Goal: Information Seeking & Learning: Learn about a topic

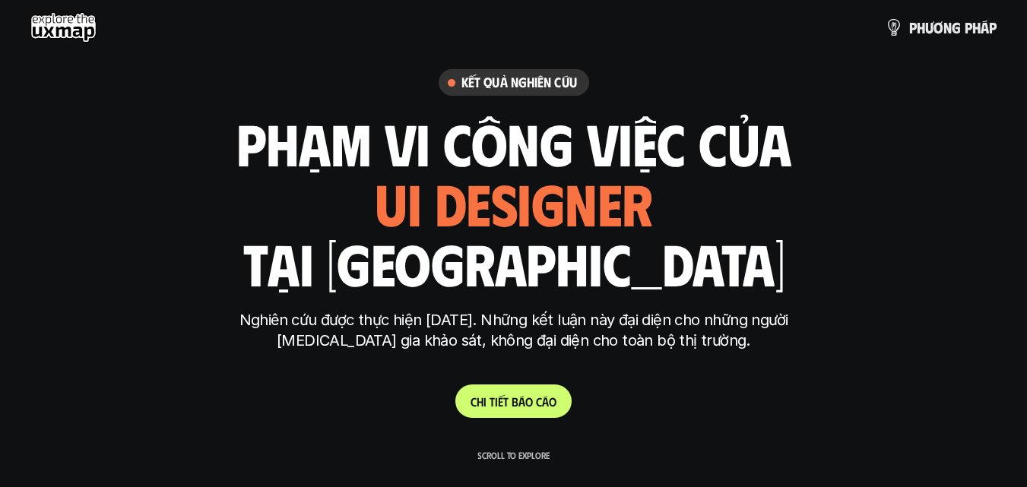
scroll to position [152, 0]
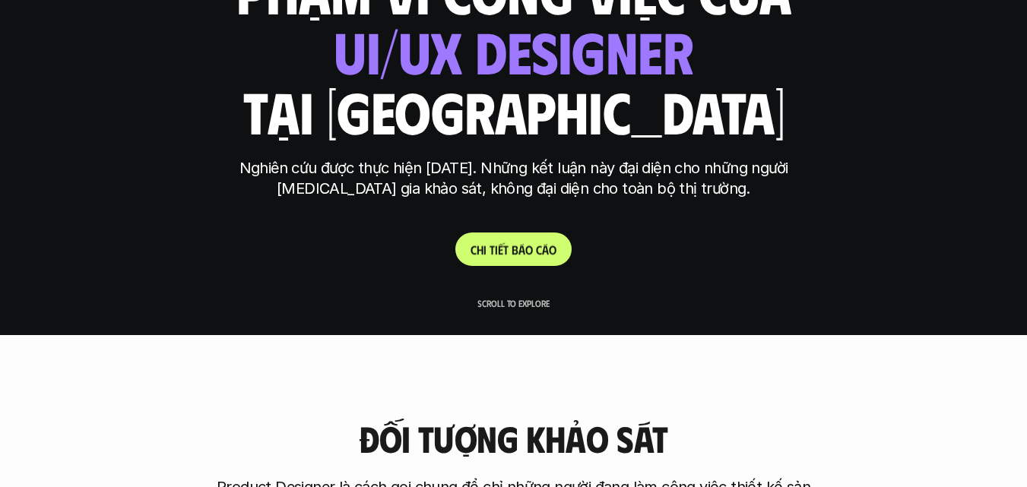
click at [533, 245] on p "C h i t i ế t b á o c á o" at bounding box center [513, 249] width 86 height 14
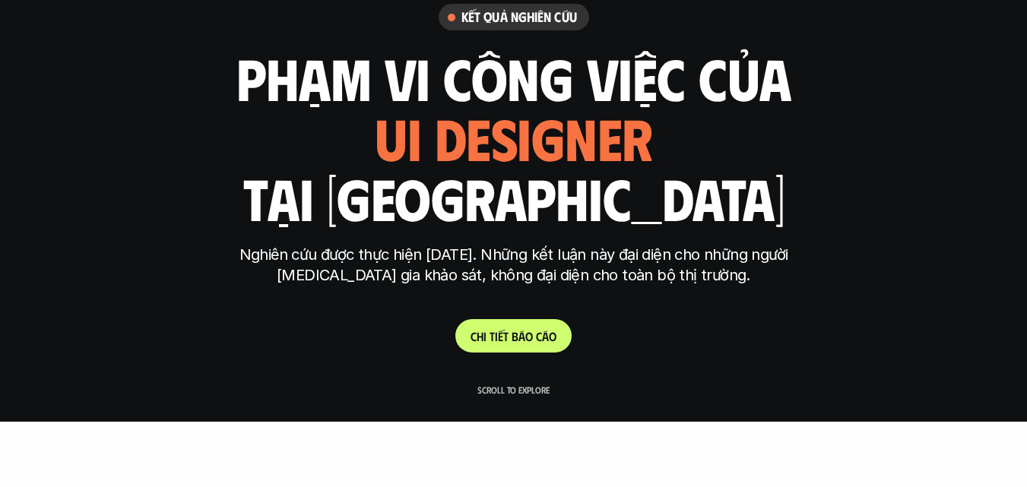
scroll to position [217, 0]
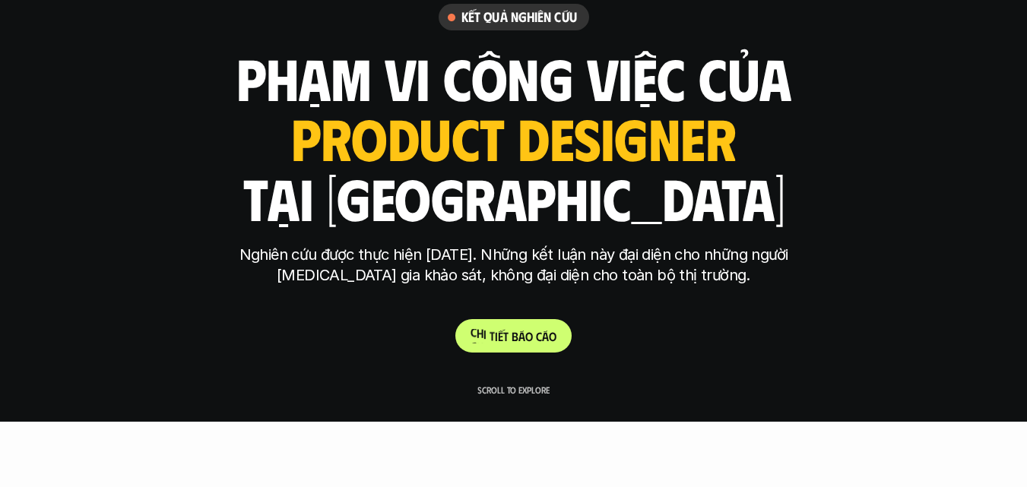
click at [505, 336] on p "C h i t i ế t b á o c á o" at bounding box center [513, 336] width 86 height 14
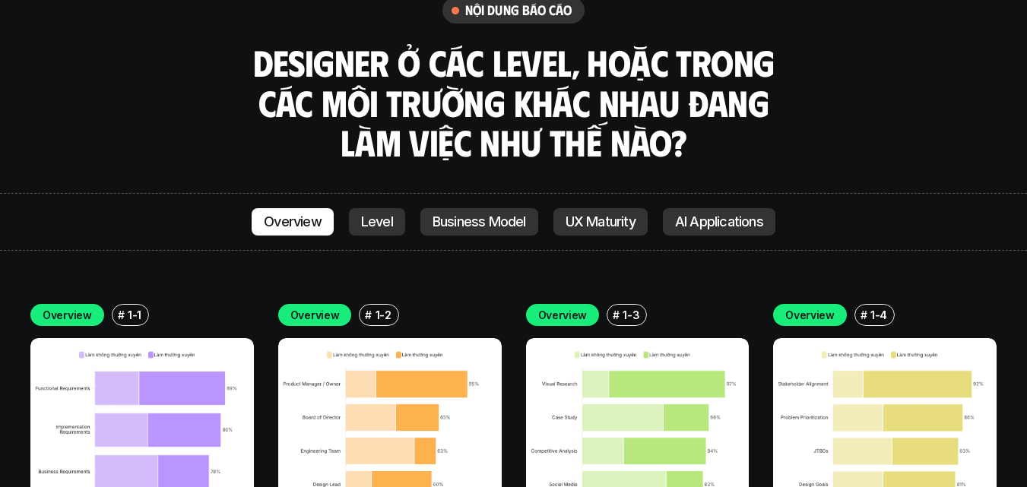
scroll to position [4245, 0]
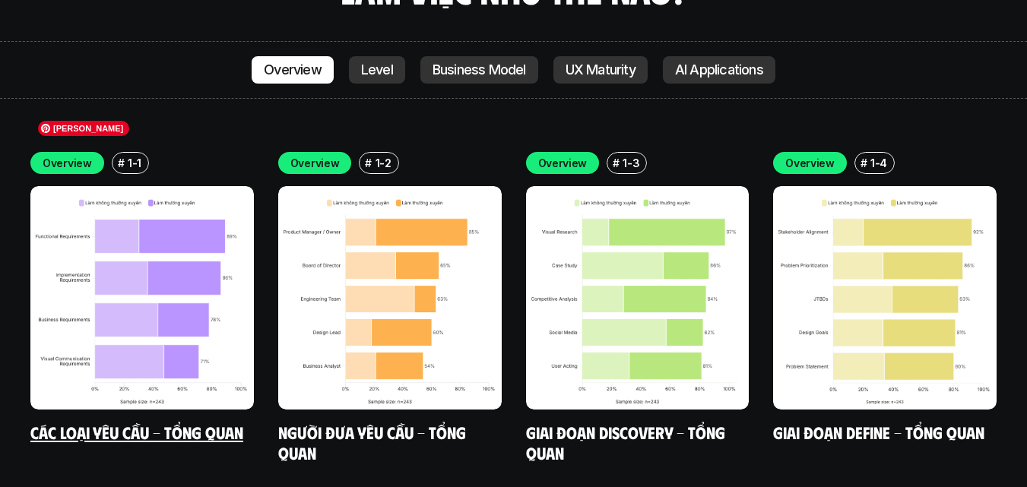
click at [171, 262] on img at bounding box center [141, 297] width 223 height 223
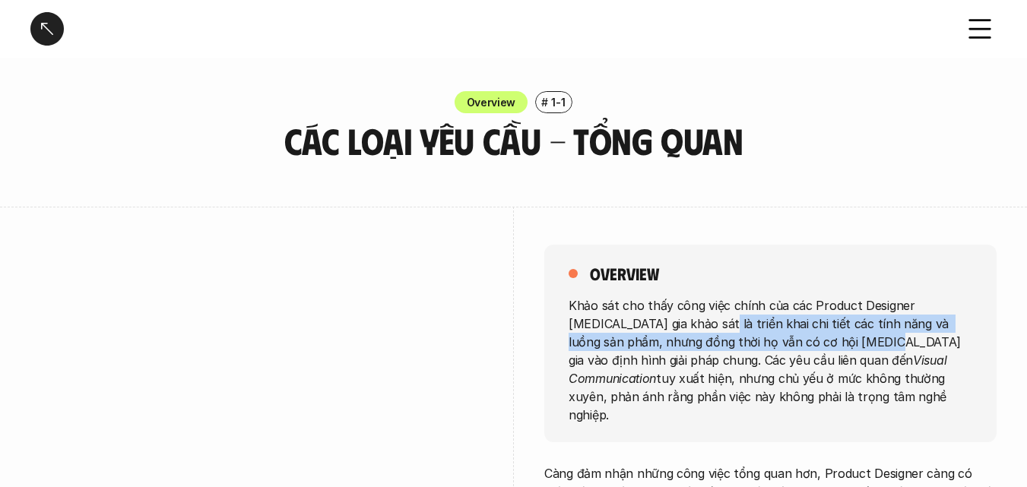
drag, startPoint x: 662, startPoint y: 324, endPoint x: 807, endPoint y: 348, distance: 147.2
click at [807, 348] on p "Khảo sát cho thấy công việc chính của các Product Designer [MEDICAL_DATA] gia k…" at bounding box center [770, 360] width 404 height 128
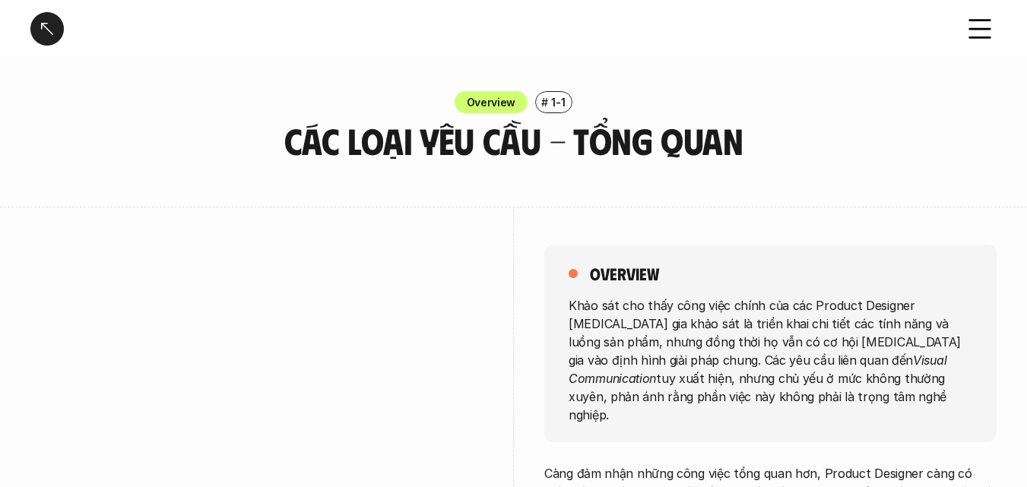
click at [755, 367] on em "Visual Communication" at bounding box center [759, 368] width 382 height 33
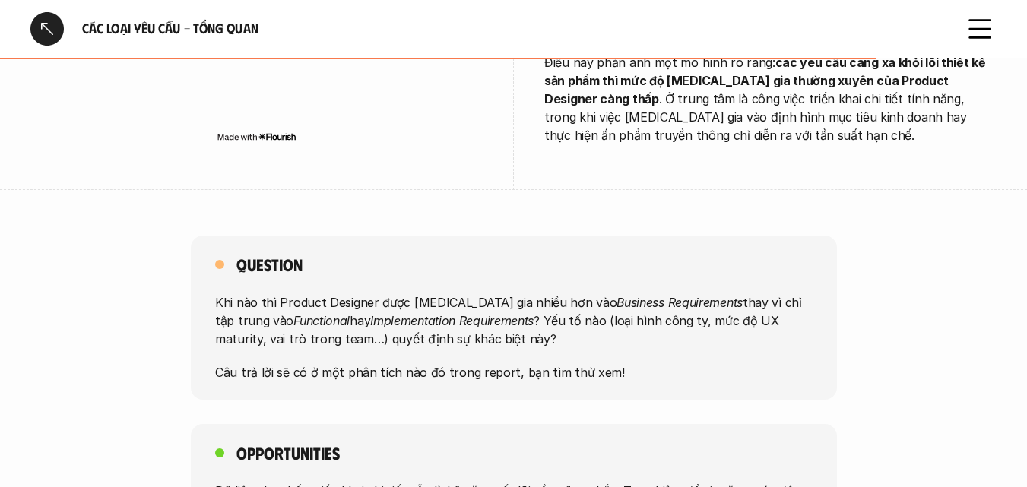
scroll to position [1292, 0]
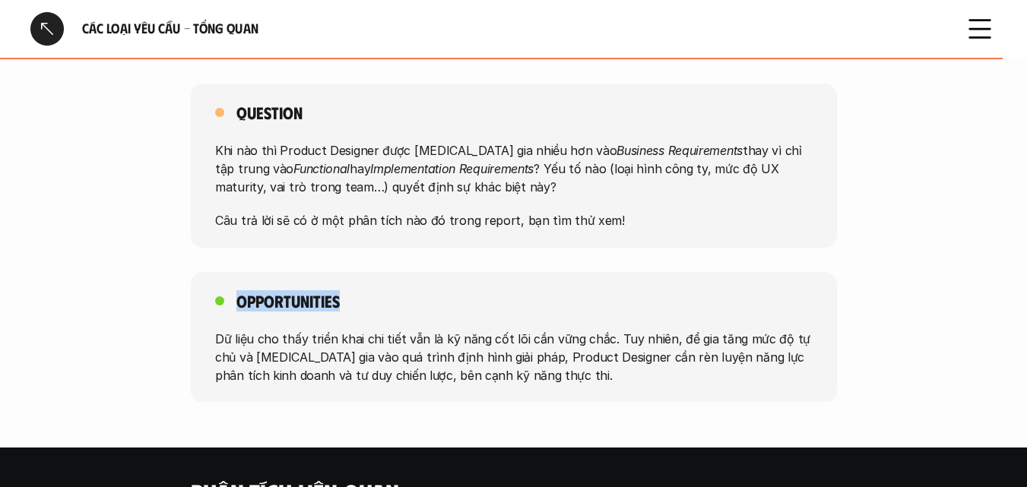
drag, startPoint x: 240, startPoint y: 244, endPoint x: 348, endPoint y: 244, distance: 107.9
click at [348, 272] on div "Opportunities Dữ liệu cho thấy triển khai chi tiết vẫn là kỹ năng cốt lõi cần v…" at bounding box center [514, 337] width 646 height 131
click at [311, 329] on p "Dữ liệu cho thấy triển khai chi tiết vẫn là kỹ năng cốt lõi cần vững chắc. Tuy …" at bounding box center [513, 356] width 597 height 55
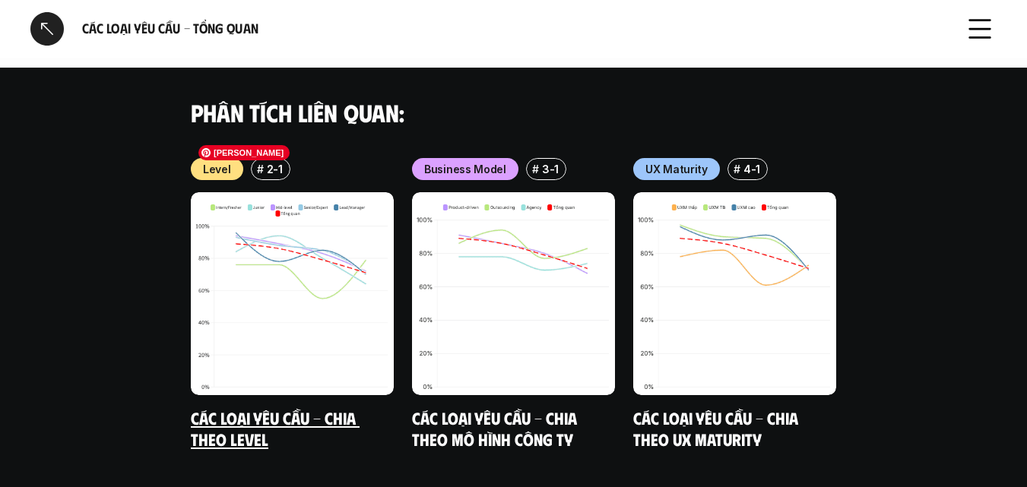
scroll to position [1683, 0]
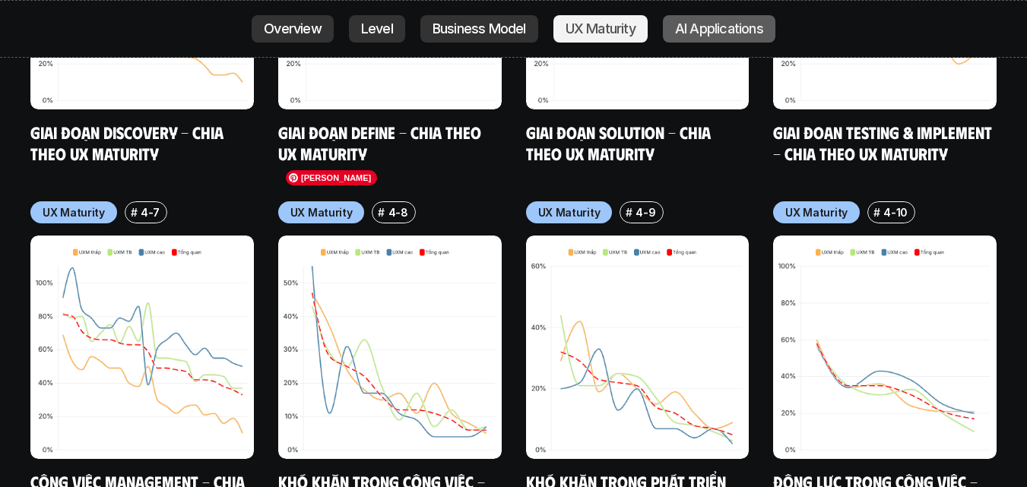
scroll to position [7741, 0]
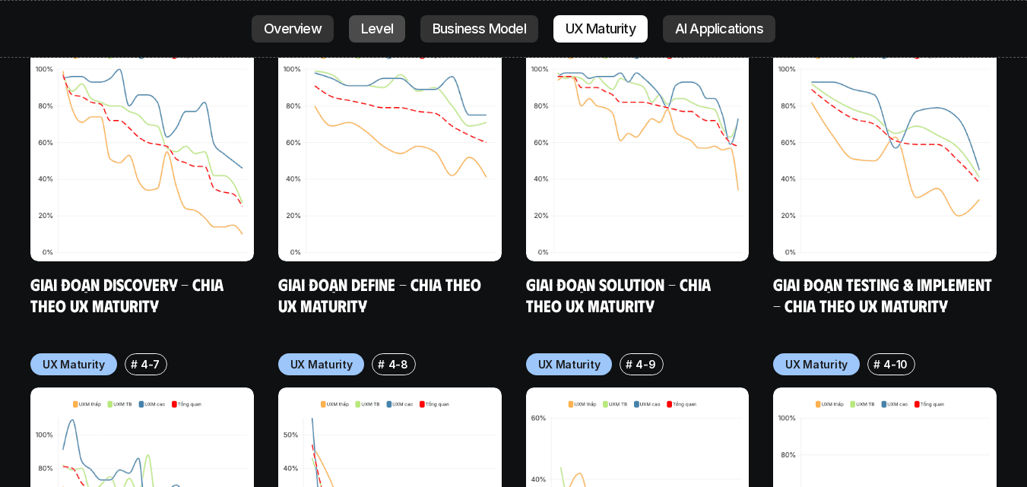
click at [391, 21] on link "Level" at bounding box center [377, 28] width 56 height 27
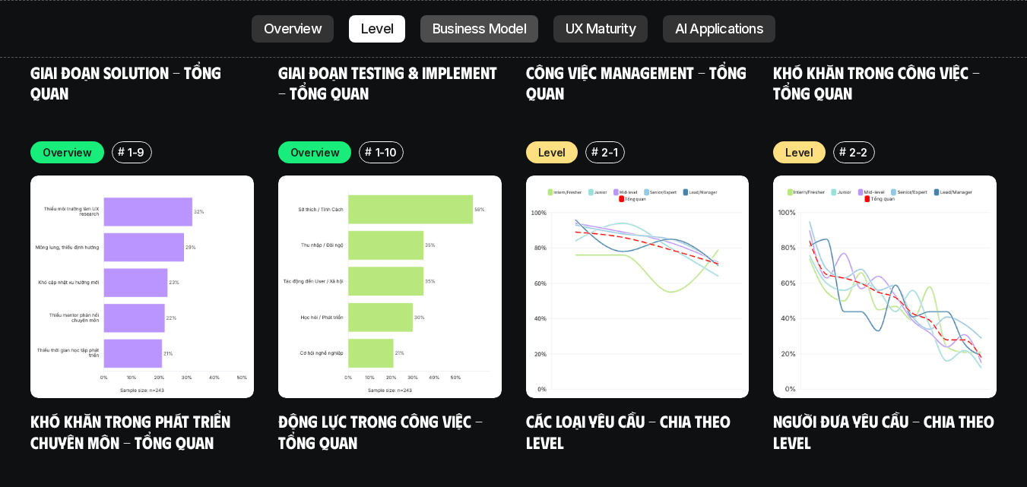
click at [436, 30] on p "Business Model" at bounding box center [478, 28] width 93 height 15
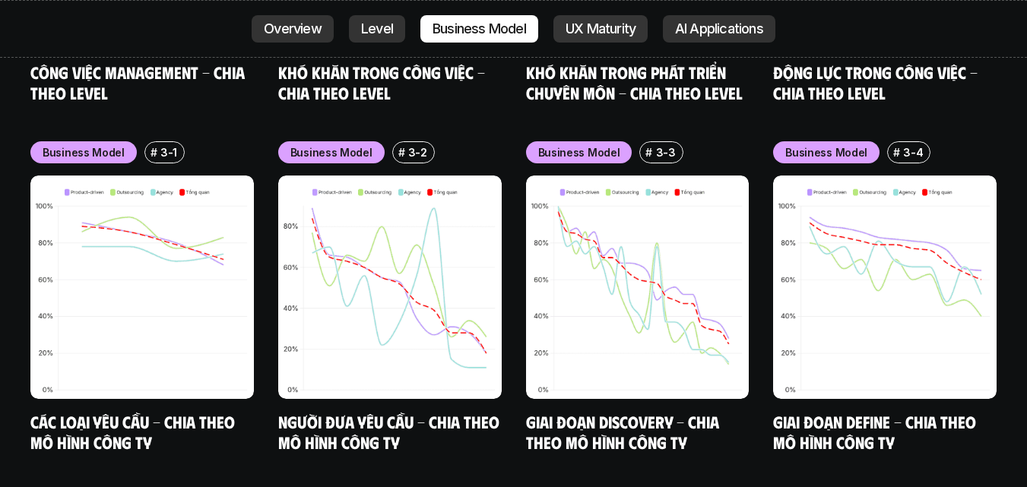
click at [564, 14] on div "Overview Level Business Model UX Maturity AI Applications" at bounding box center [513, 29] width 1027 height 58
click at [624, 33] on p "UX Maturity" at bounding box center [600, 28] width 70 height 15
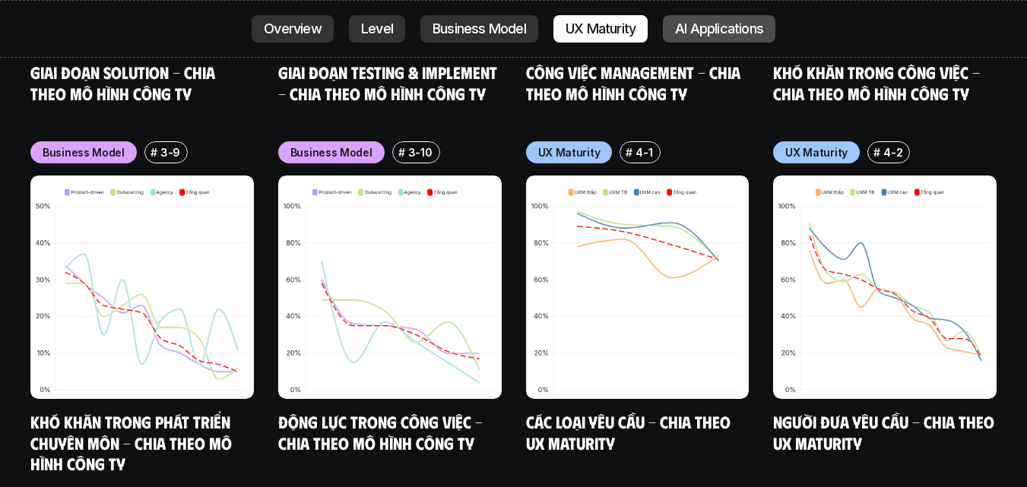
click at [730, 28] on p "AI Applications" at bounding box center [719, 28] width 88 height 15
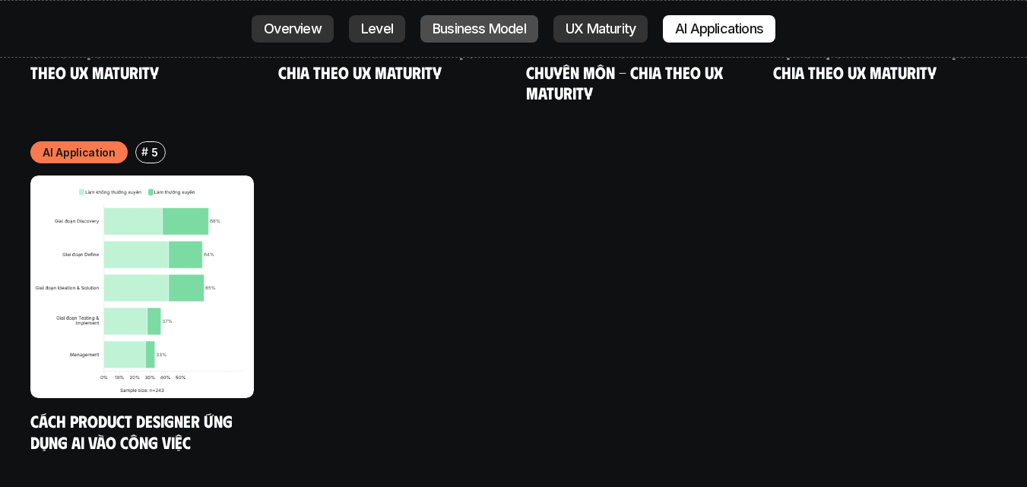
click at [440, 27] on p "Business Model" at bounding box center [478, 28] width 93 height 15
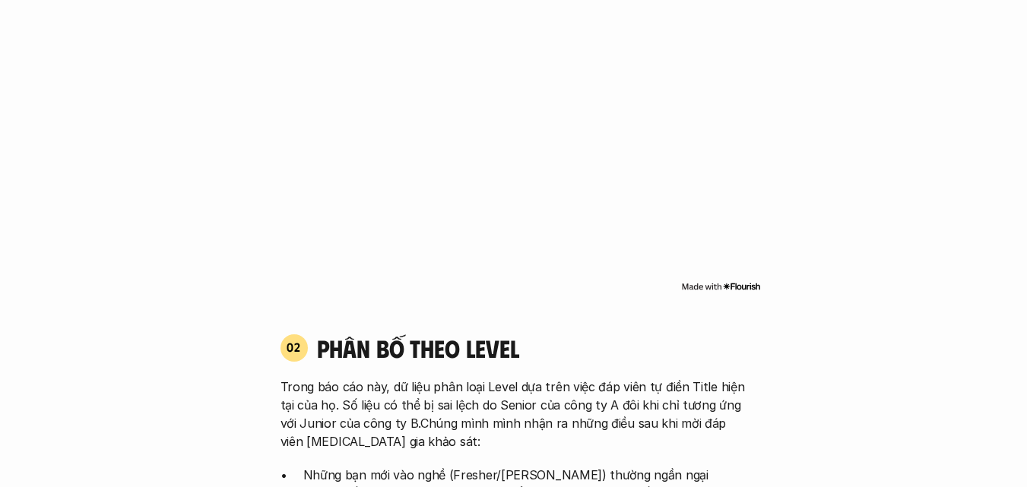
scroll to position [1292, 0]
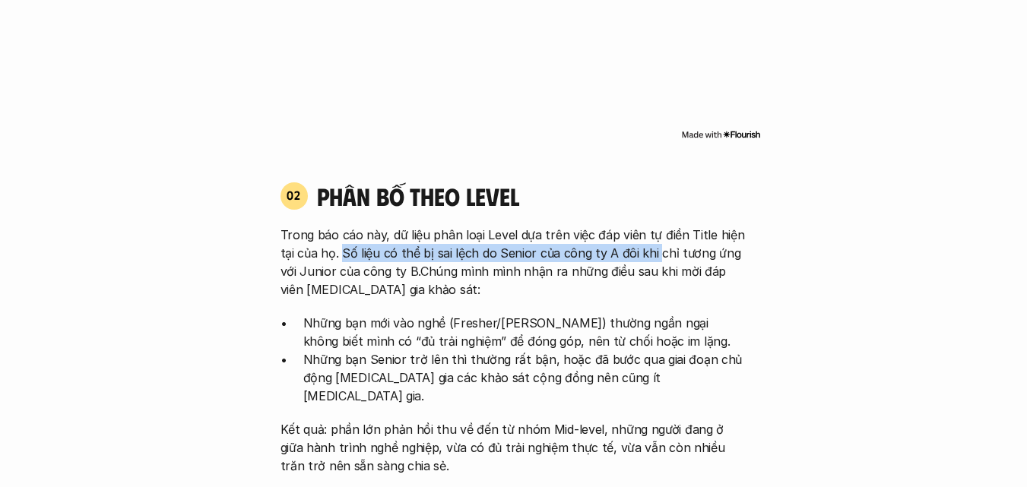
drag, startPoint x: 341, startPoint y: 248, endPoint x: 651, endPoint y: 255, distance: 309.4
click at [651, 255] on p "Trong báo cáo này, dữ liệu phân loại Level dựa trên việc đáp viên tự điền Title…" at bounding box center [513, 262] width 467 height 73
click at [635, 245] on p "Trong báo cáo này, dữ liệu phân loại Level dựa trên việc đáp viên tự điền Title…" at bounding box center [513, 262] width 467 height 73
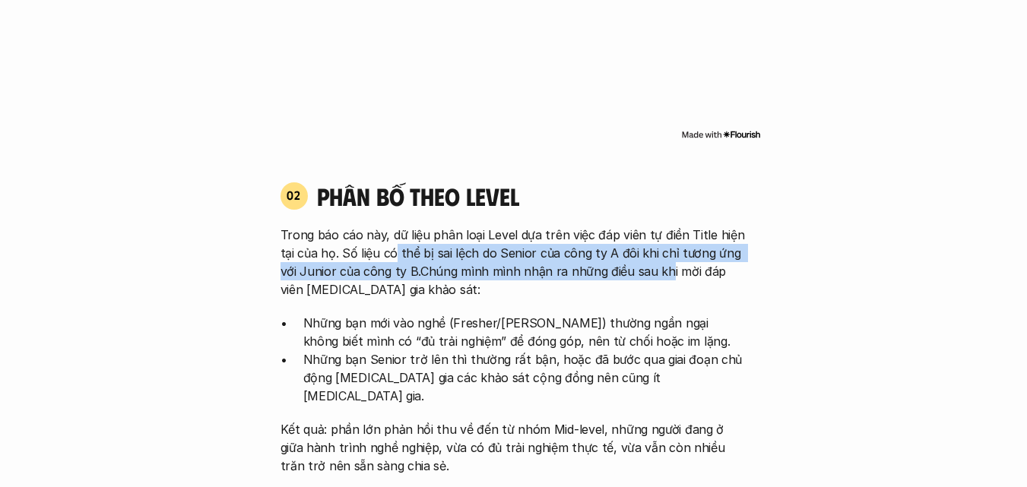
drag, startPoint x: 395, startPoint y: 246, endPoint x: 577, endPoint y: 294, distance: 187.8
click at [663, 268] on p "Trong báo cáo này, dữ liệu phân loại Level dựa trên việc đáp viên tự điền Title…" at bounding box center [513, 262] width 467 height 73
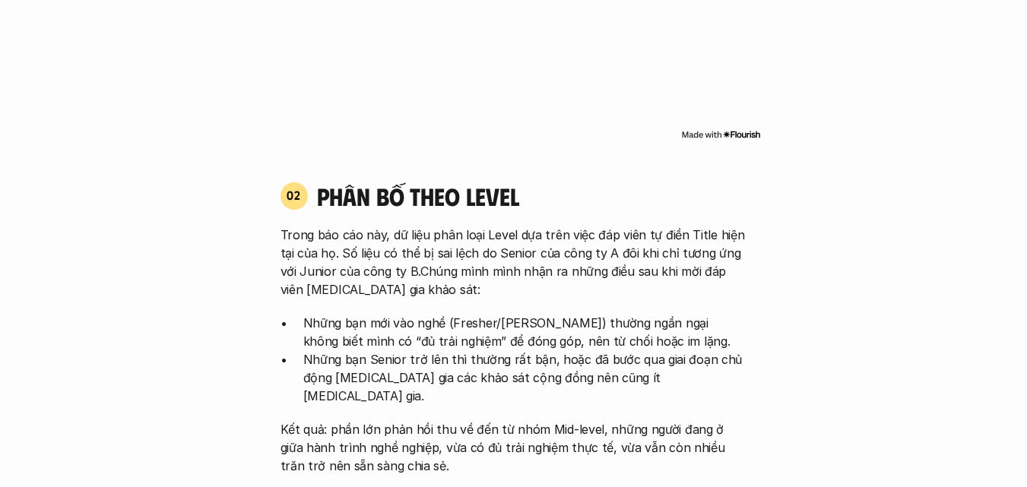
click at [520, 303] on div "Trong báo cáo này, dữ liệu phân loại Level dựa trên việc đáp viên tự điền Title…" at bounding box center [513, 350] width 467 height 249
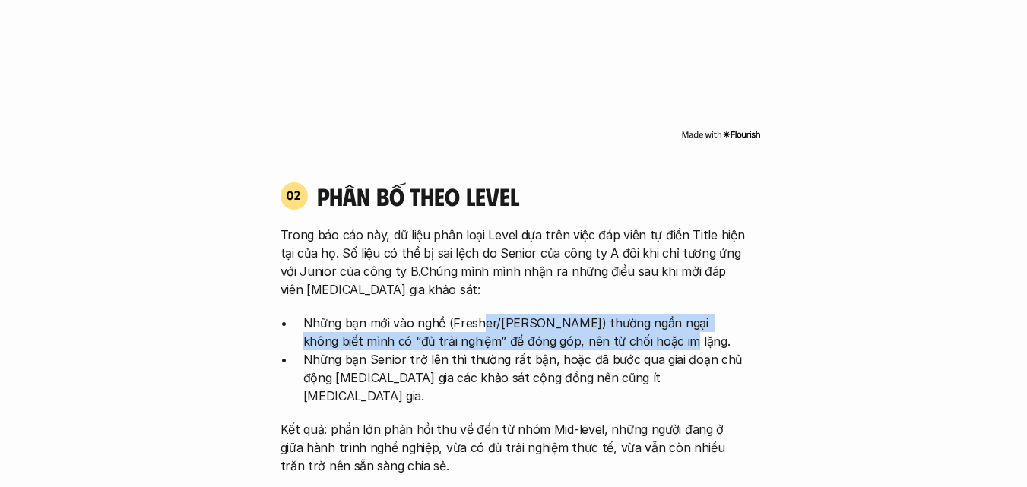
drag, startPoint x: 474, startPoint y: 325, endPoint x: 767, endPoint y: 336, distance: 292.8
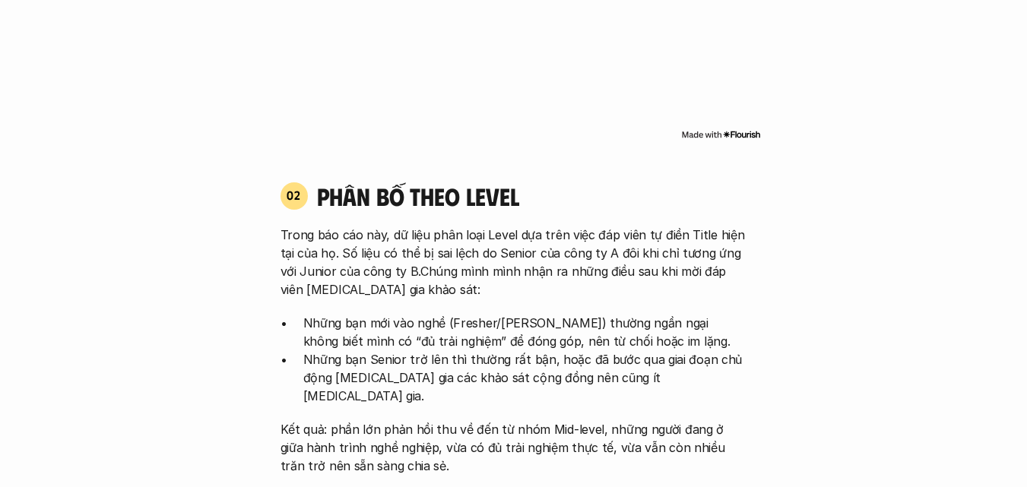
click at [603, 363] on p "Những bạn Senior trở lên thì thường rất bận, hoặc đã bước qua giai đoạn chủ độn…" at bounding box center [525, 377] width 444 height 55
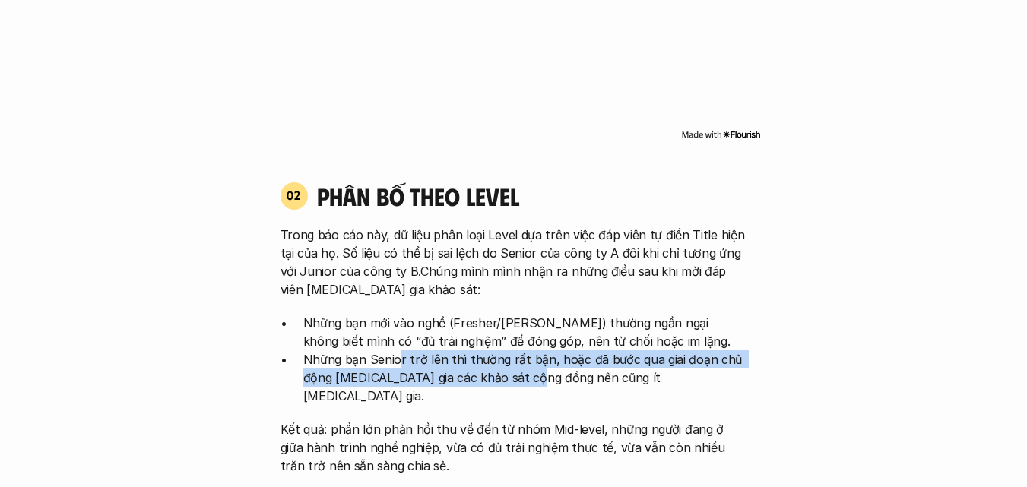
drag, startPoint x: 397, startPoint y: 352, endPoint x: 532, endPoint y: 377, distance: 136.8
click at [532, 377] on p "Những bạn Senior trở lên thì thường rất bận, hoặc đã bước qua giai đoạn chủ độn…" at bounding box center [525, 377] width 444 height 55
click at [518, 382] on p "Những bạn Senior trở lên thì thường rất bận, hoặc đã bước qua giai đoạn chủ độn…" at bounding box center [525, 377] width 444 height 55
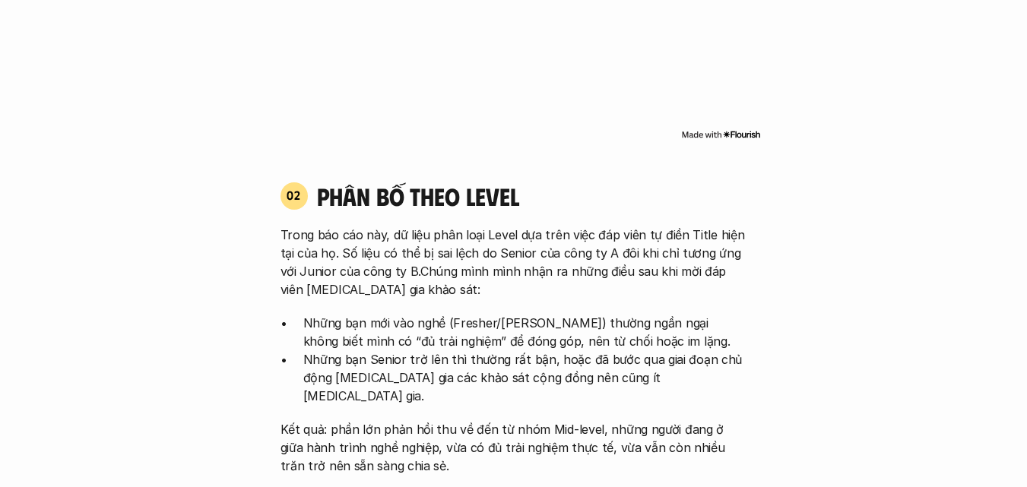
scroll to position [1444, 0]
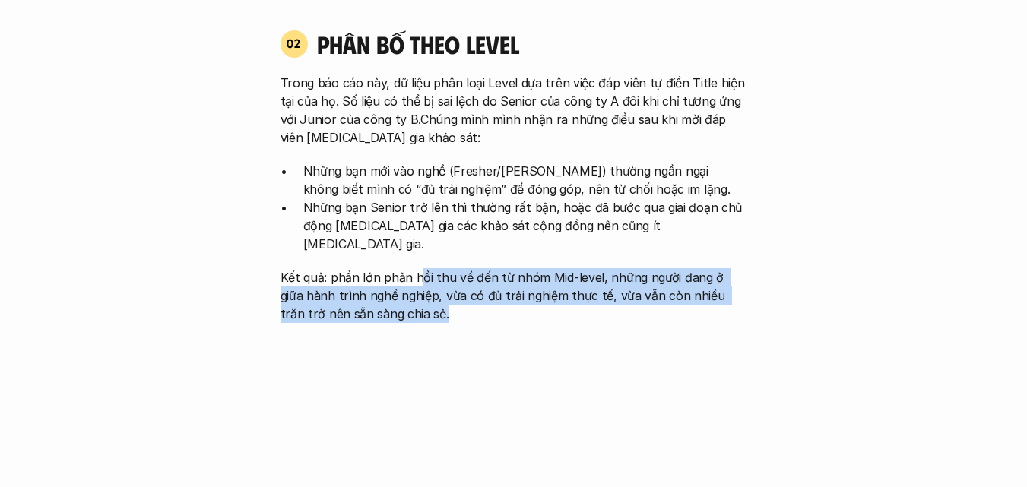
drag, startPoint x: 420, startPoint y: 264, endPoint x: 663, endPoint y: 288, distance: 243.6
click at [663, 288] on p "Kết quả: phần lớn phản hồi thu về đến từ nhóm Mid-level, những người đang ở giữ…" at bounding box center [513, 295] width 467 height 55
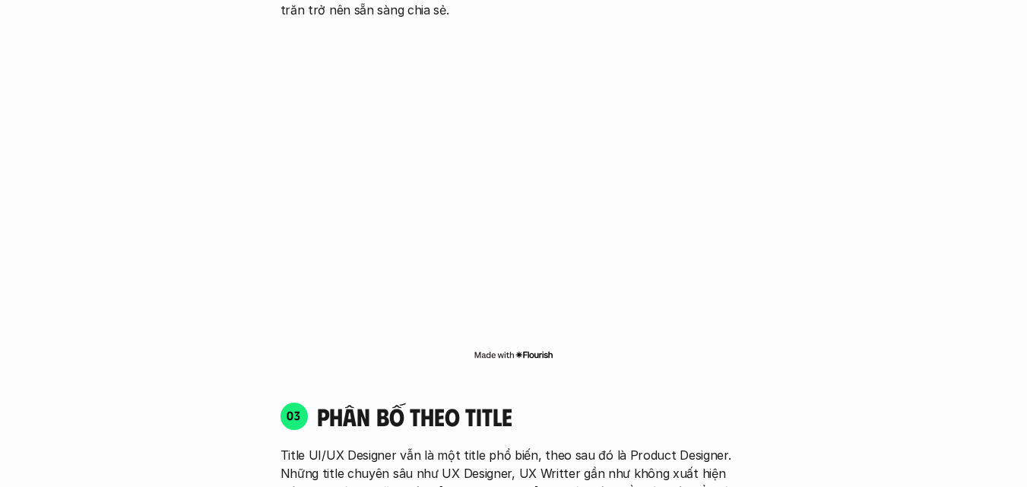
scroll to position [1900, 0]
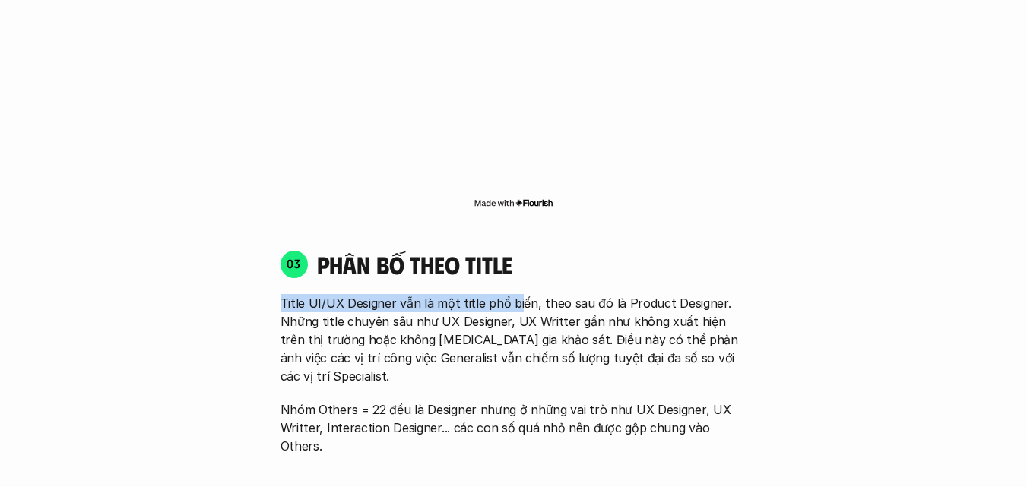
drag, startPoint x: 282, startPoint y: 285, endPoint x: 513, endPoint y: 290, distance: 231.1
click at [513, 294] on p "Title UI/UX Designer vẫn là một title phổ biến, theo sau đó là Product Designer…" at bounding box center [513, 339] width 467 height 91
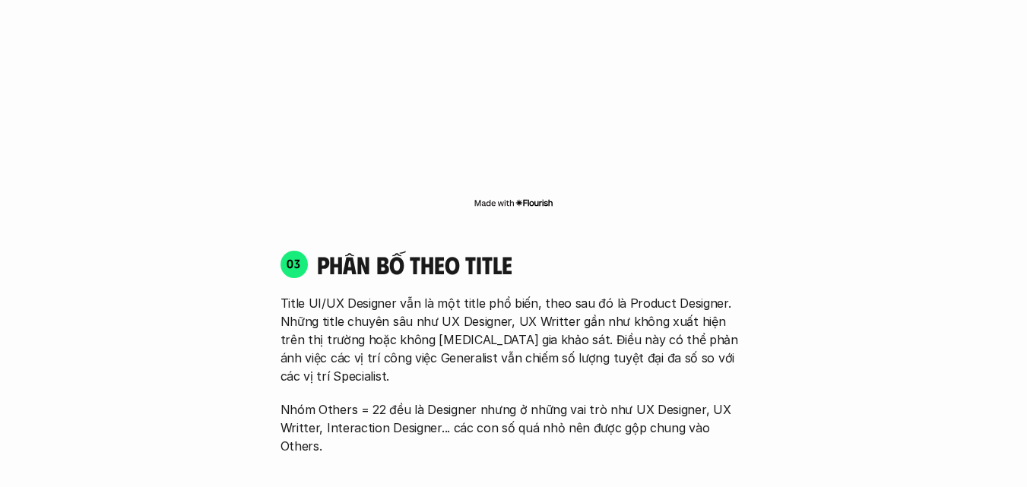
click at [513, 302] on p "Title UI/UX Designer vẫn là một title phổ biến, theo sau đó là Product Designer…" at bounding box center [513, 339] width 467 height 91
drag, startPoint x: 337, startPoint y: 339, endPoint x: 391, endPoint y: 345, distance: 54.3
click at [391, 345] on p "Title UI/UX Designer vẫn là một title phổ biến, theo sau đó là Product Designer…" at bounding box center [513, 339] width 467 height 91
click at [394, 343] on p "Title UI/UX Designer vẫn là một title phổ biến, theo sau đó là Product Designer…" at bounding box center [513, 339] width 467 height 91
drag, startPoint x: 678, startPoint y: 344, endPoint x: 730, endPoint y: 341, distance: 52.5
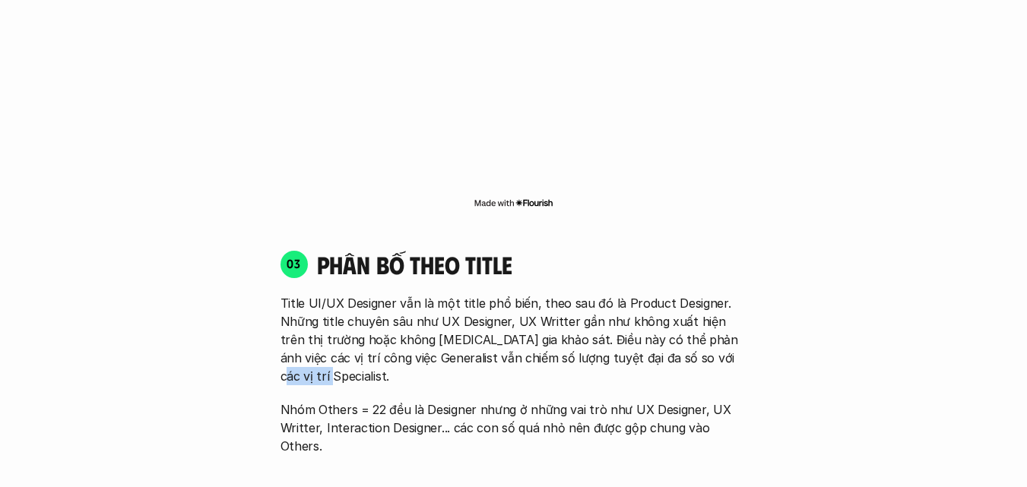
click at [730, 341] on p "Title UI/UX Designer vẫn là một title phổ biến, theo sau đó là Product Designer…" at bounding box center [513, 339] width 467 height 91
click at [533, 334] on p "Title UI/UX Designer vẫn là một title phổ biến, theo sau đó là Product Designer…" at bounding box center [513, 339] width 467 height 91
drag, startPoint x: 340, startPoint y: 340, endPoint x: 394, endPoint y: 337, distance: 53.3
click at [394, 337] on p "Title UI/UX Designer vẫn là một title phổ biến, theo sau đó là Product Designer…" at bounding box center [513, 339] width 467 height 91
click at [412, 328] on p "Title UI/UX Designer vẫn là một title phổ biến, theo sau đó là Product Designer…" at bounding box center [513, 339] width 467 height 91
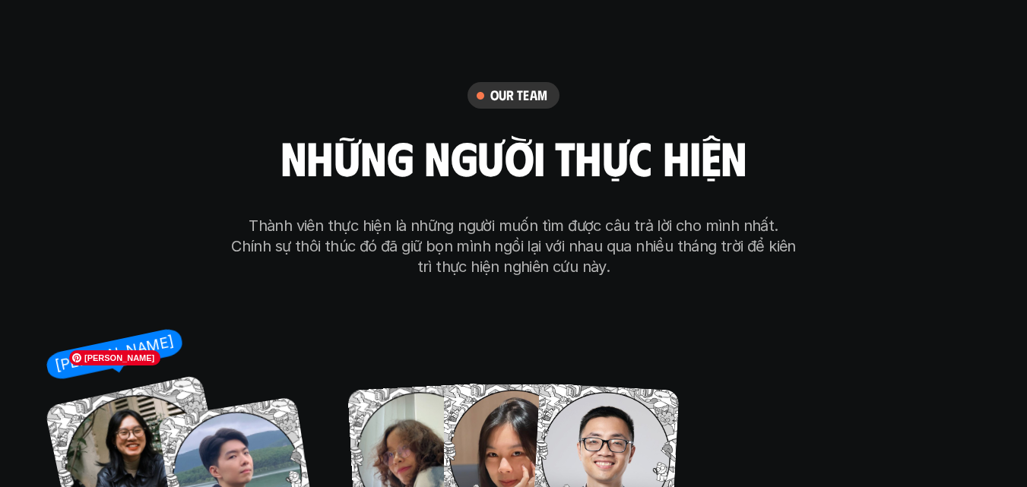
scroll to position [8512, 0]
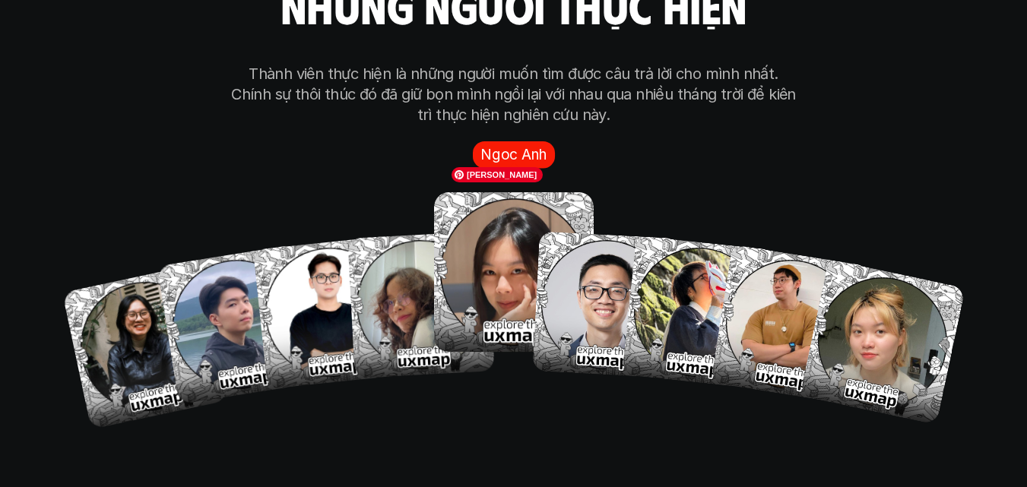
click at [473, 227] on img at bounding box center [514, 272] width 160 height 160
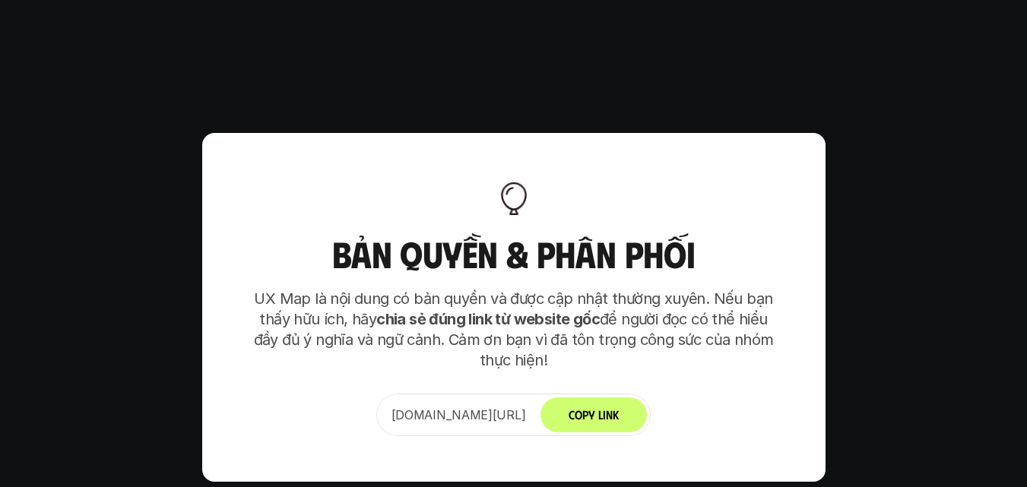
scroll to position [9376, 0]
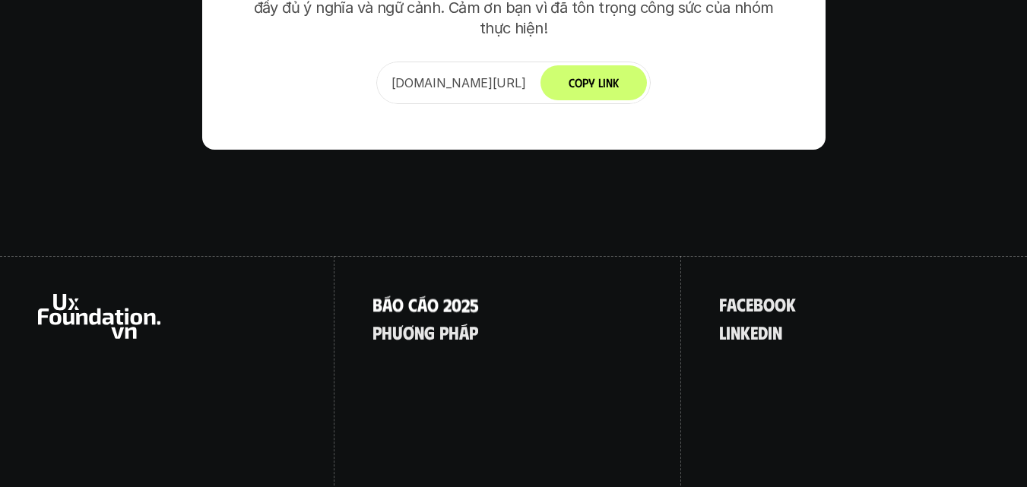
click at [454, 294] on p "B á o c á o 2 0 2 5" at bounding box center [425, 304] width 106 height 20
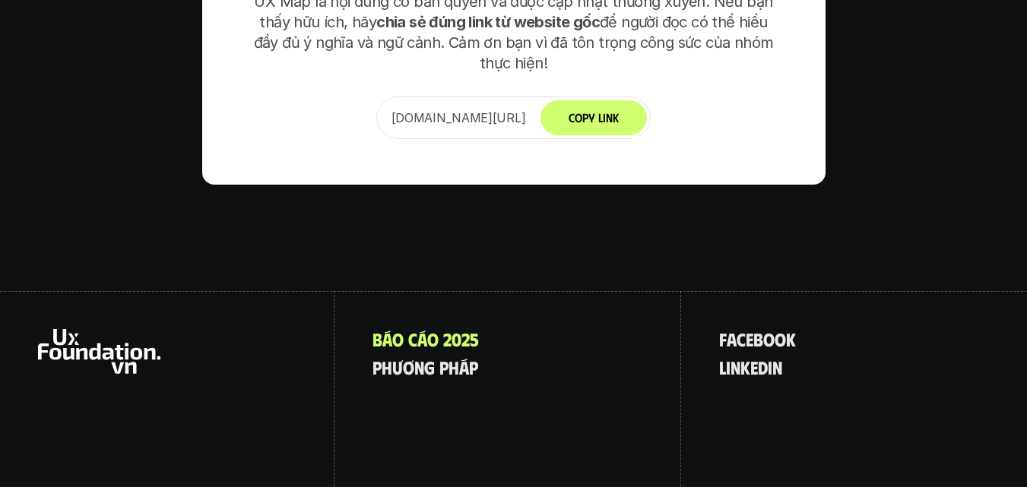
scroll to position [9376, 0]
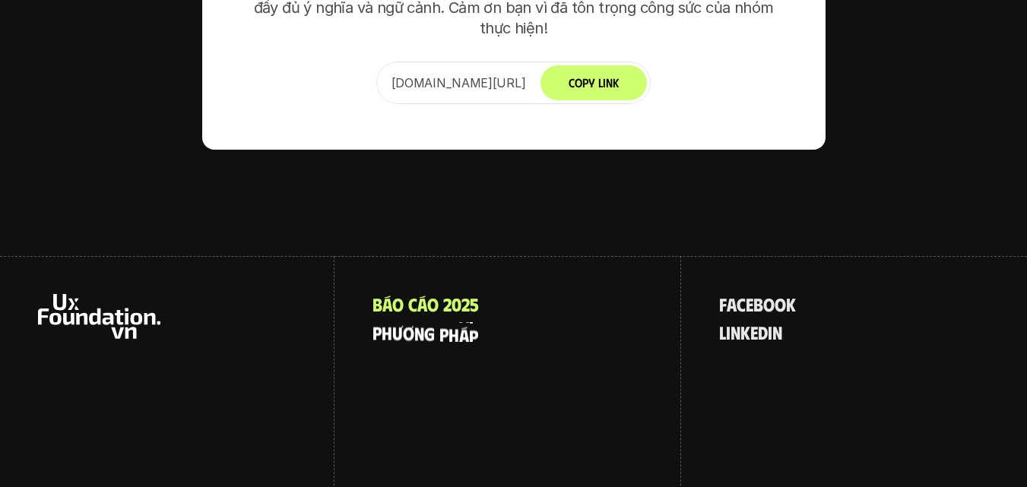
click at [426, 322] on p "p h ư ơ n g p h á p" at bounding box center [425, 332] width 106 height 20
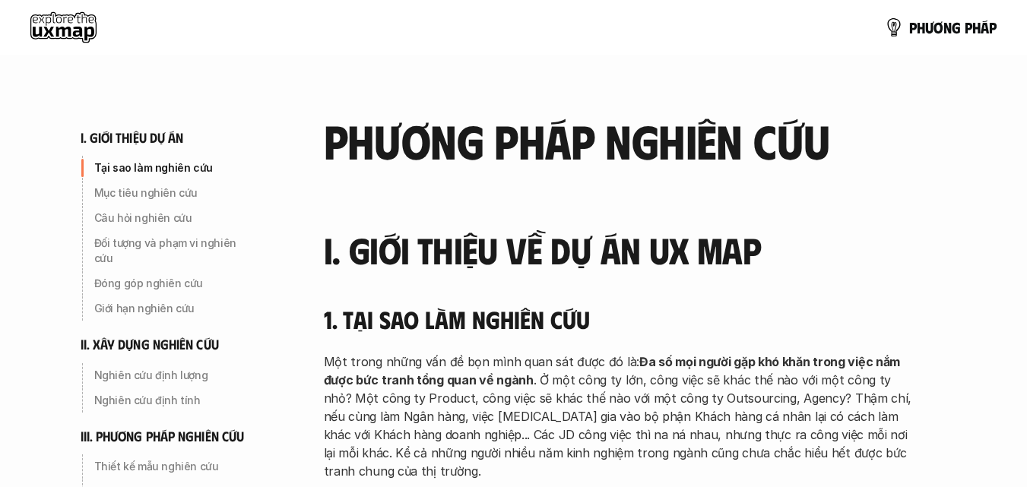
scroll to position [152, 0]
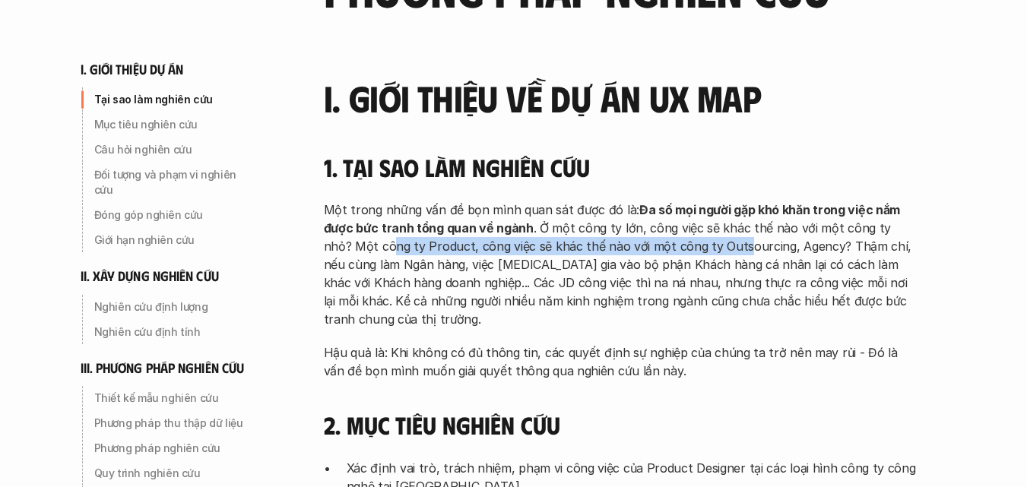
drag, startPoint x: 359, startPoint y: 248, endPoint x: 707, endPoint y: 250, distance: 348.1
click at [707, 250] on p "Một trong những vấn đề bọn mình quan sát được đó là: Đa số mọi người gặp khó kh…" at bounding box center [620, 265] width 593 height 128
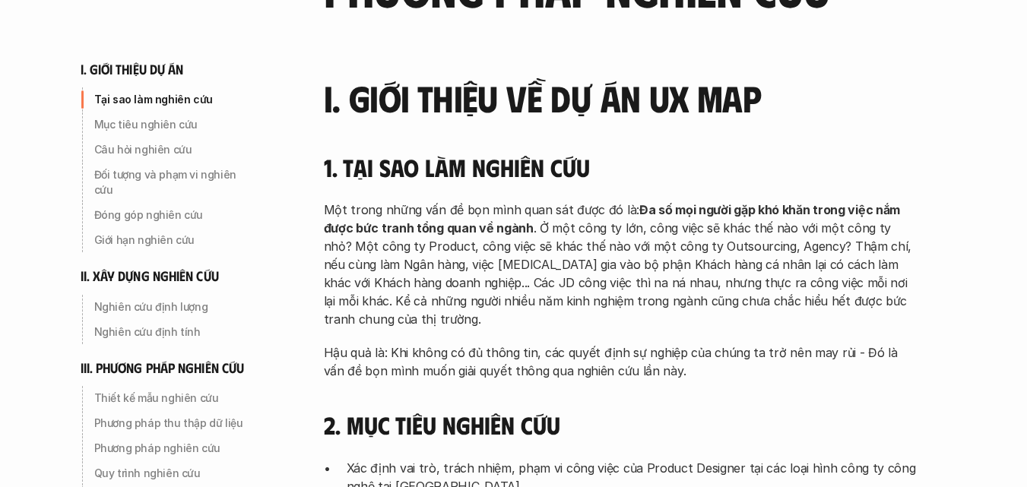
click at [684, 275] on p "Một trong những vấn đề bọn mình quan sát được đó là: Đa số mọi người gặp khó kh…" at bounding box center [620, 265] width 593 height 128
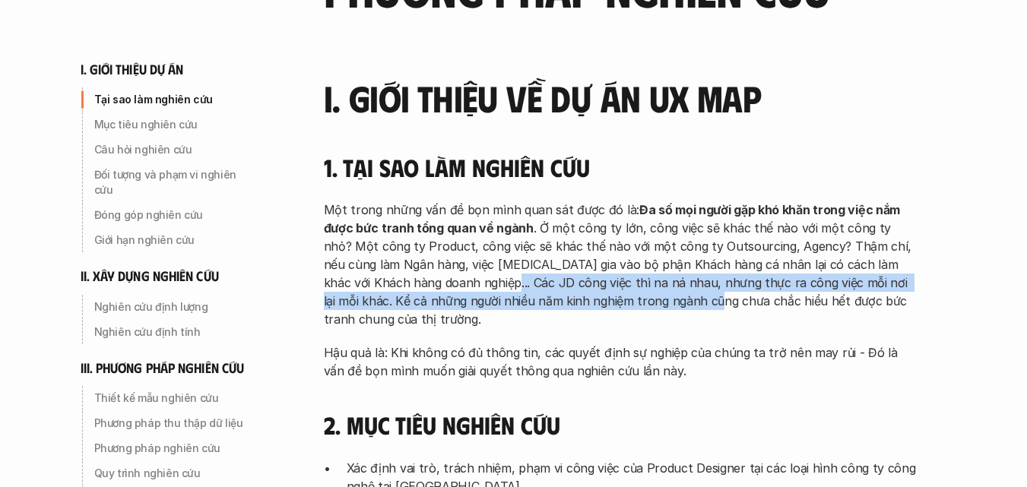
drag, startPoint x: 451, startPoint y: 275, endPoint x: 670, endPoint y: 299, distance: 220.1
click at [670, 299] on p "Một trong những vấn đề bọn mình quan sát được đó là: Đa số mọi người gặp khó kh…" at bounding box center [620, 265] width 593 height 128
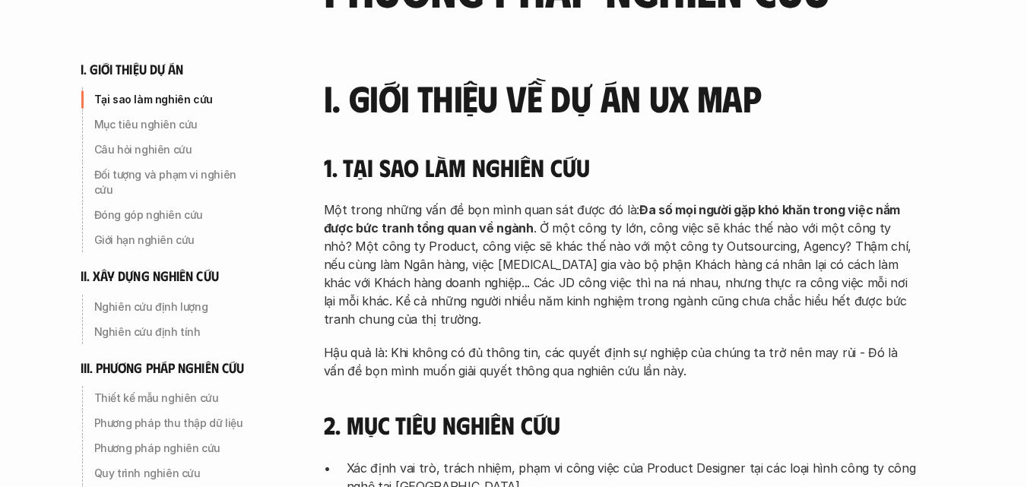
click at [555, 321] on p "Một trong những vấn đề bọn mình quan sát được đó là: Đa số mọi người gặp khó kh…" at bounding box center [620, 265] width 593 height 128
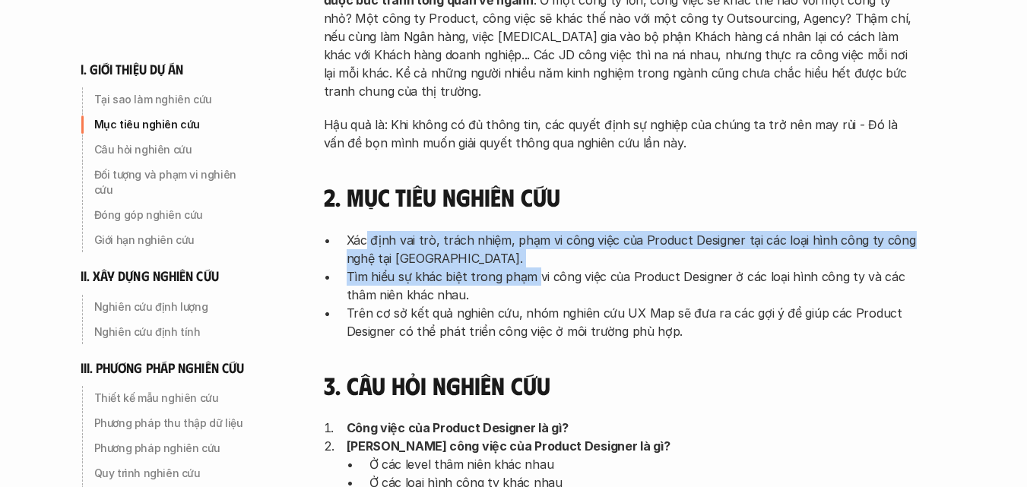
drag, startPoint x: 366, startPoint y: 248, endPoint x: 534, endPoint y: 274, distance: 170.7
click at [534, 274] on ul "Xác định vai trò, trách nhiệm, phạm vi công việc của Product Designer tại các l…" at bounding box center [620, 285] width 593 height 109
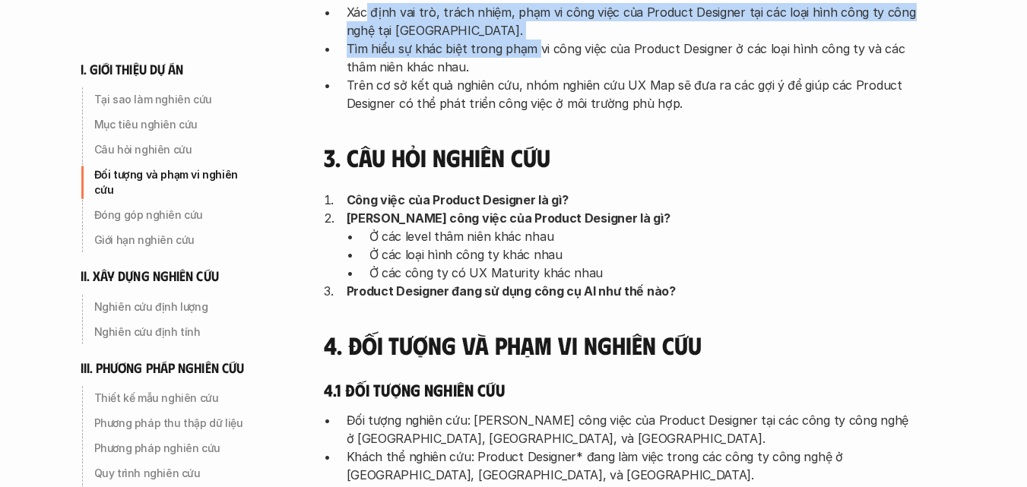
scroll to position [836, 0]
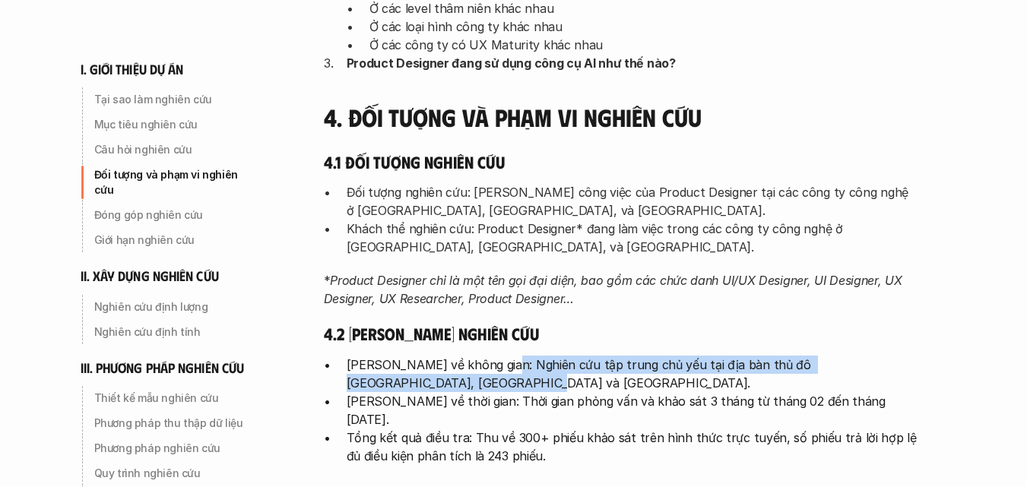
drag, startPoint x: 407, startPoint y: 373, endPoint x: 501, endPoint y: 373, distance: 94.2
click at [501, 373] on p "[PERSON_NAME] về không gian: Nghiên cứu tập trung chủ yếu tại địa bàn thủ đô [G…" at bounding box center [632, 374] width 570 height 36
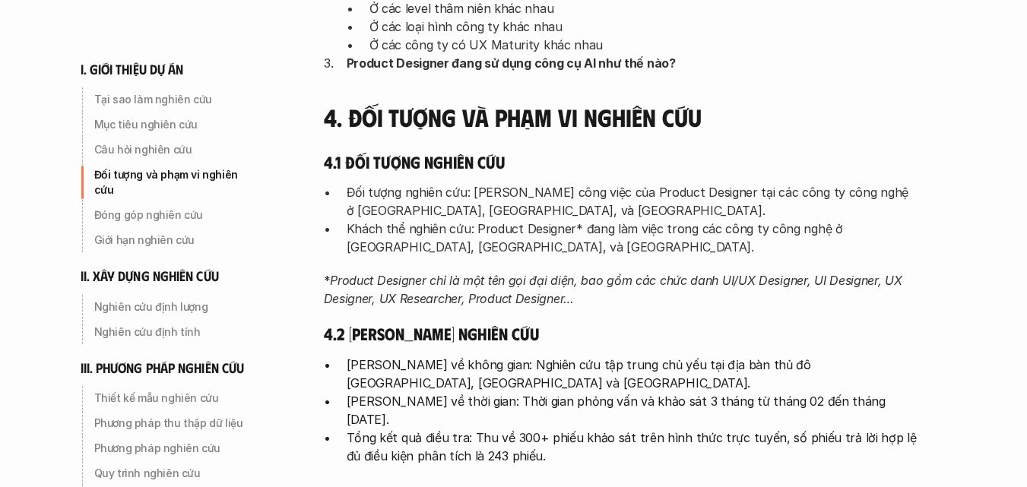
drag, startPoint x: 507, startPoint y: 385, endPoint x: 496, endPoint y: 395, distance: 15.6
click at [507, 385] on p "[PERSON_NAME] về không gian: Nghiên cứu tập trung chủ yếu tại địa bàn thủ đô [G…" at bounding box center [632, 374] width 570 height 36
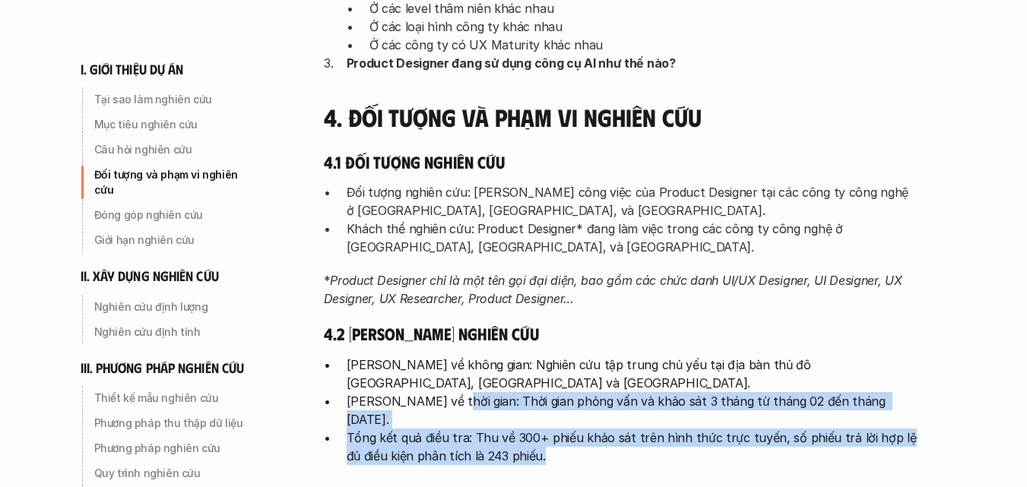
drag, startPoint x: 443, startPoint y: 401, endPoint x: 682, endPoint y: 441, distance: 242.6
click at [682, 441] on ul "[PERSON_NAME] về không gian: Nghiên cứu tập trung chủ yếu tại địa bàn thủ đô [G…" at bounding box center [620, 410] width 593 height 109
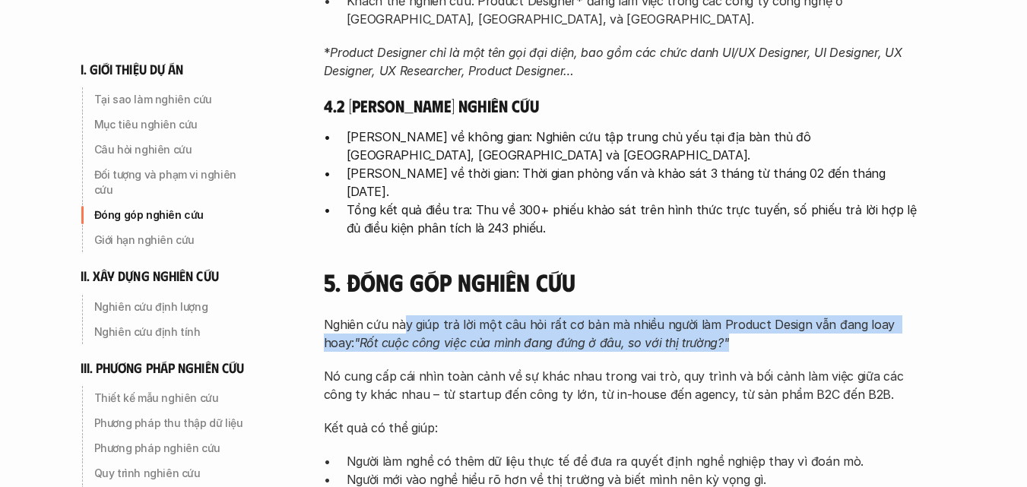
drag, startPoint x: 402, startPoint y: 306, endPoint x: 710, endPoint y: 324, distance: 308.3
click at [710, 324] on p "Nghiên cứu này giúp trả lời một câu hỏi rất cơ bản mà nhiều người làm Product D…" at bounding box center [620, 333] width 593 height 36
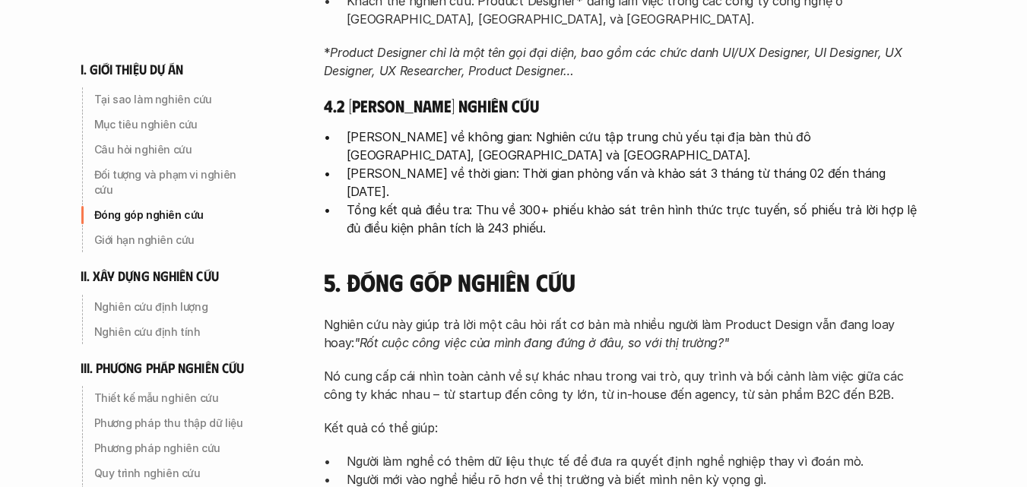
click at [557, 341] on div "Nghiên cứu này giúp trả lời một câu hỏi rất cơ bản mà nhiều người làm Product D…" at bounding box center [620, 401] width 593 height 173
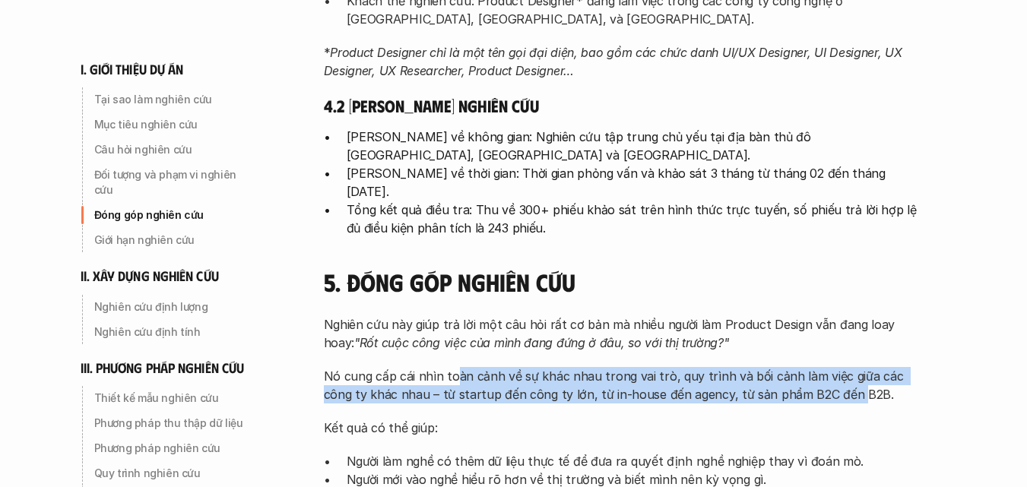
drag, startPoint x: 451, startPoint y: 353, endPoint x: 815, endPoint y: 382, distance: 365.2
click at [815, 382] on p "Nó cung cấp cái nhìn toàn cảnh về sự khác nhau trong vai trò, quy trình và bối …" at bounding box center [620, 385] width 593 height 36
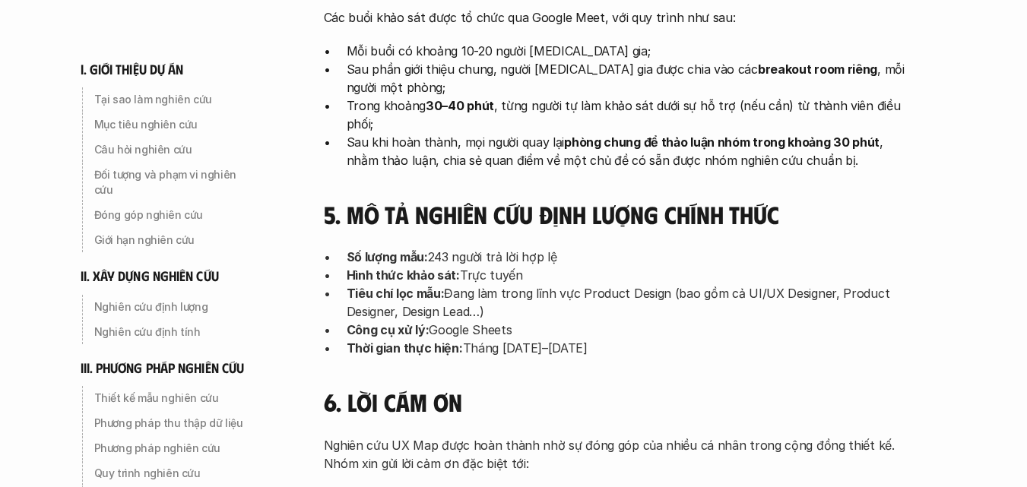
scroll to position [5016, 0]
